Goal: Understand process/instructions: Learn how to perform a task or action

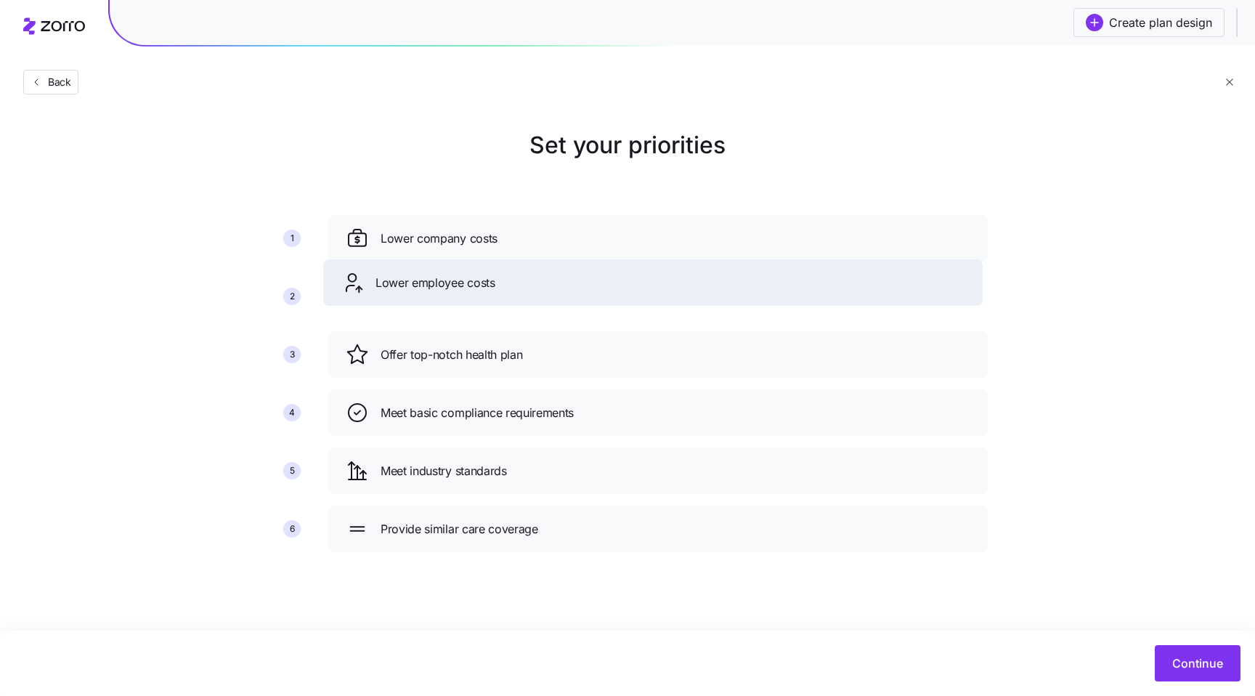
drag, startPoint x: 439, startPoint y: 353, endPoint x: 434, endPoint y: 282, distance: 71.3
click at [434, 282] on span "Lower employee costs" at bounding box center [435, 283] width 120 height 18
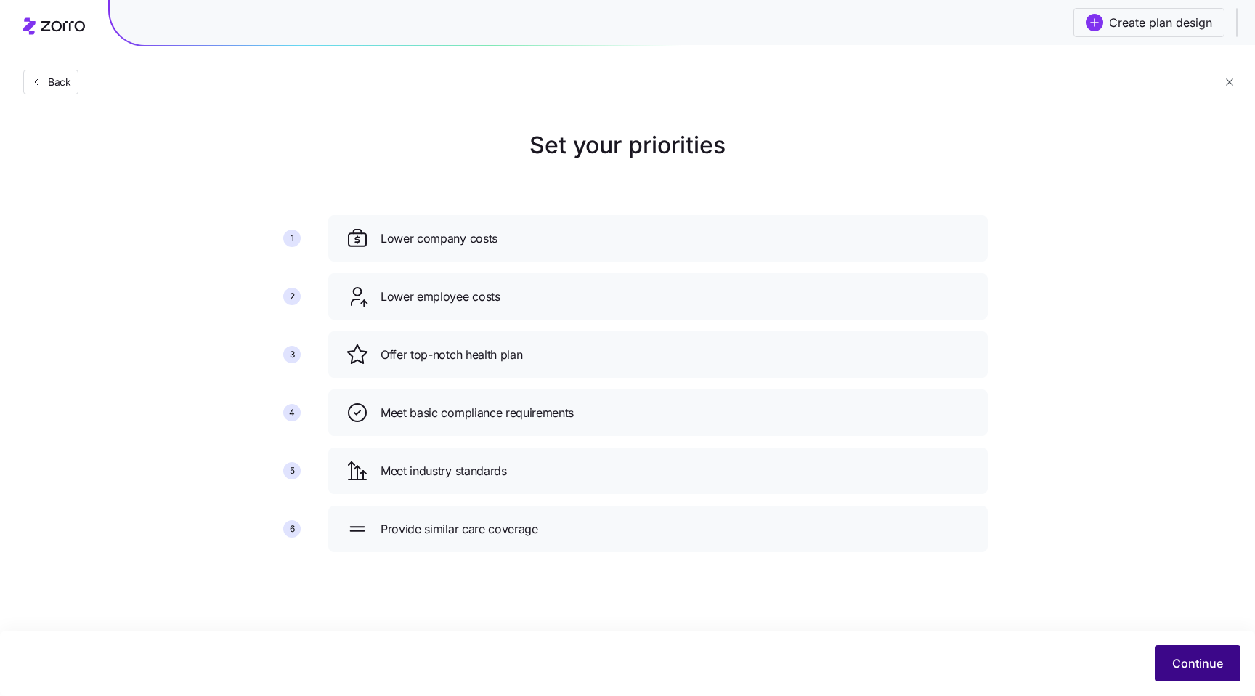
click at [1187, 671] on span "Continue" at bounding box center [1197, 662] width 51 height 17
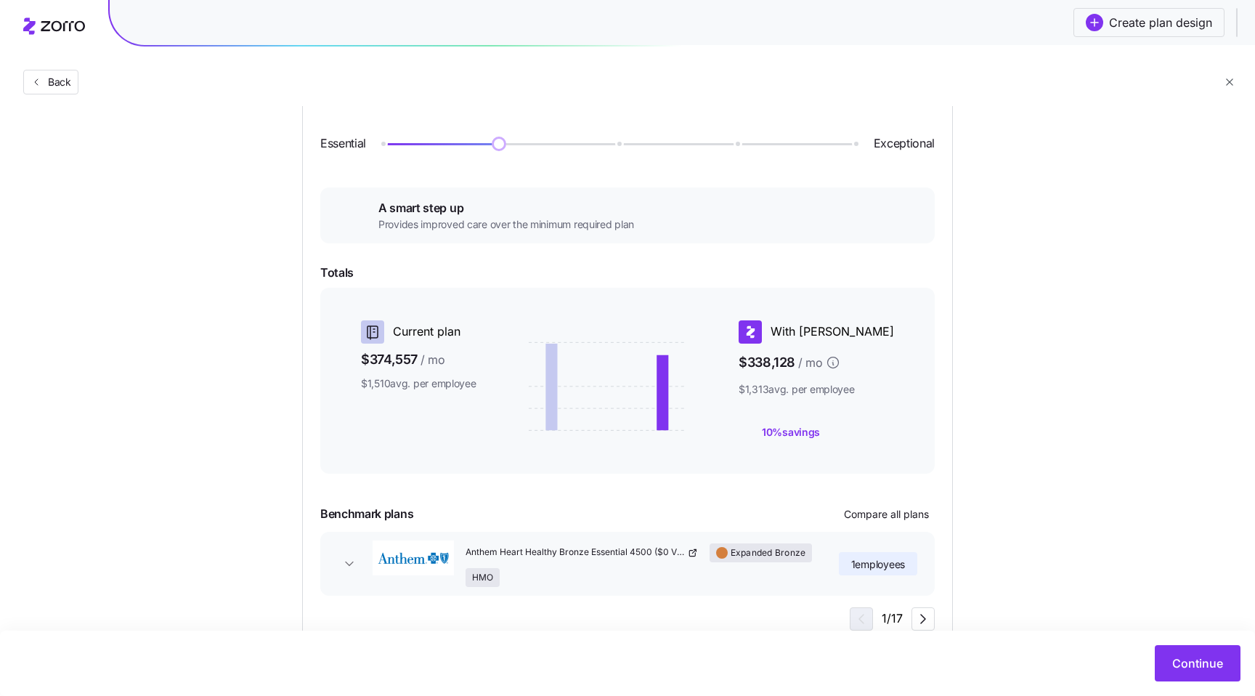
scroll to position [142, 0]
